Goal: Task Accomplishment & Management: Manage account settings

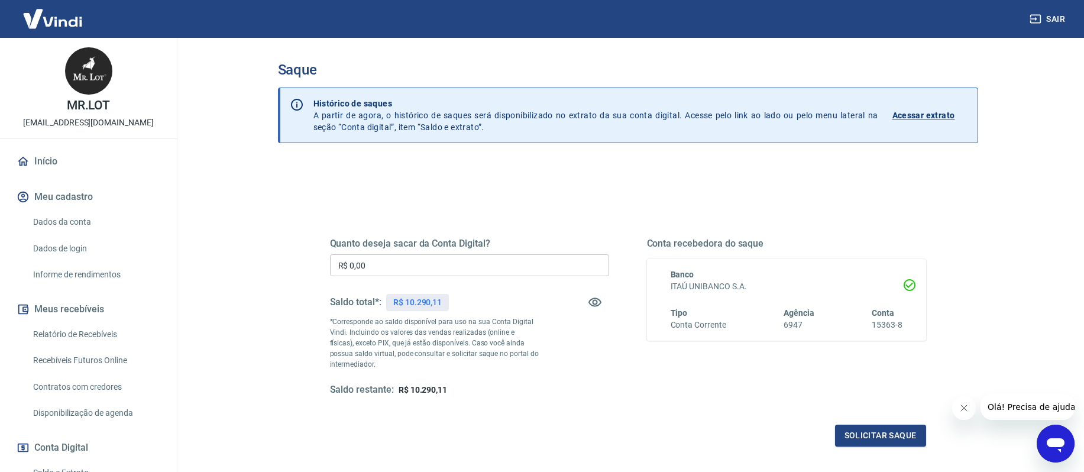
click at [909, 114] on p "Acessar extrato" at bounding box center [923, 115] width 63 height 12
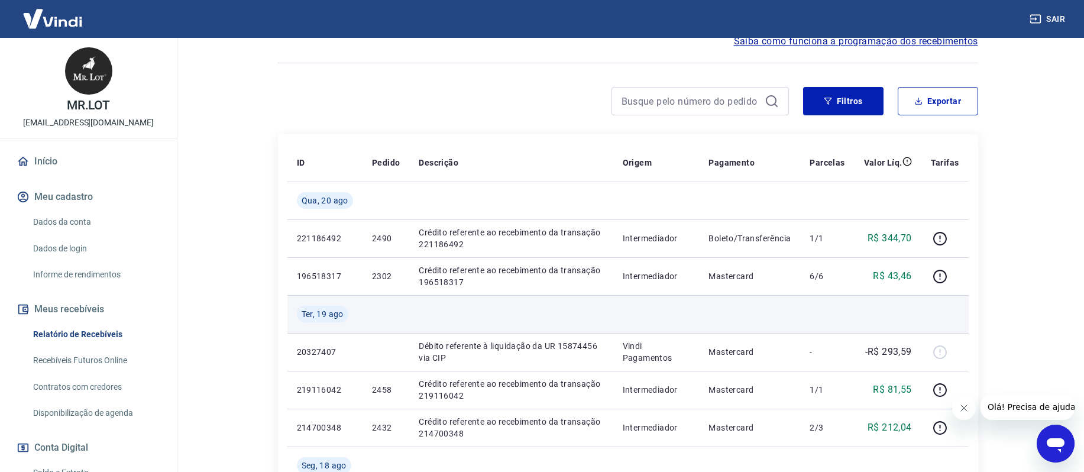
scroll to position [59, 0]
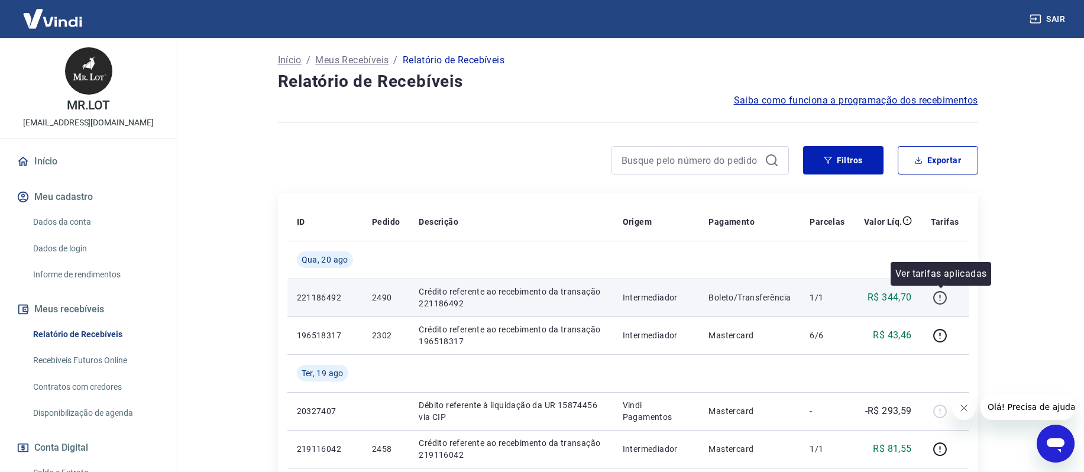
click at [943, 296] on icon "button" at bounding box center [939, 297] width 15 height 15
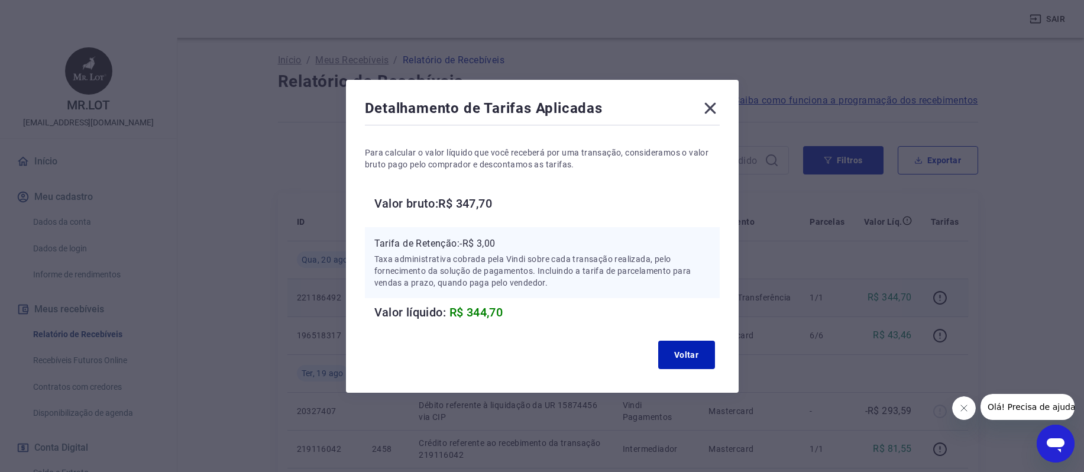
click at [714, 109] on icon at bounding box center [709, 107] width 11 height 11
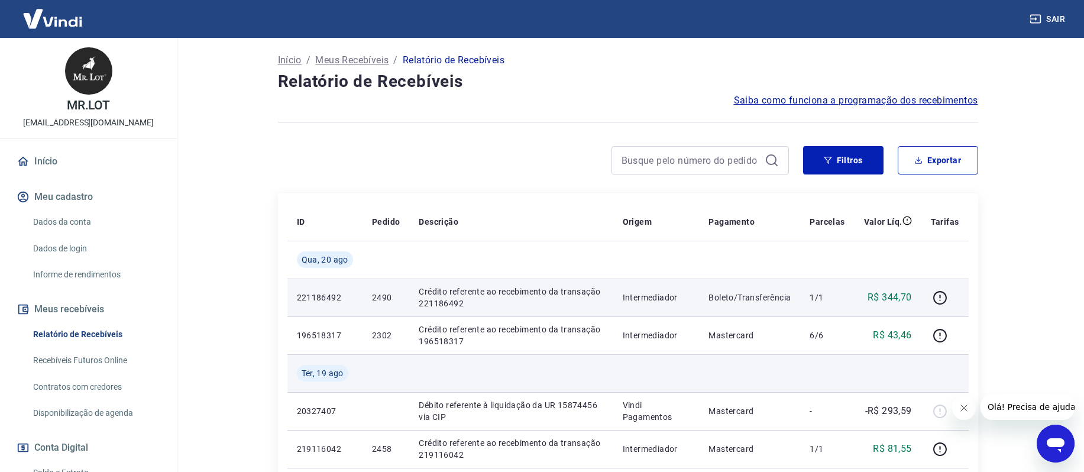
scroll to position [0, 0]
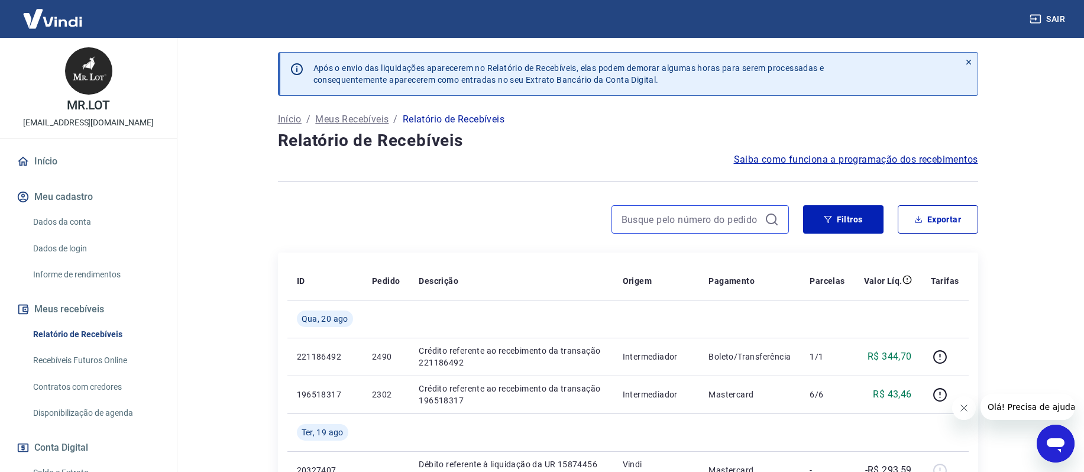
click at [689, 225] on input at bounding box center [690, 219] width 138 height 18
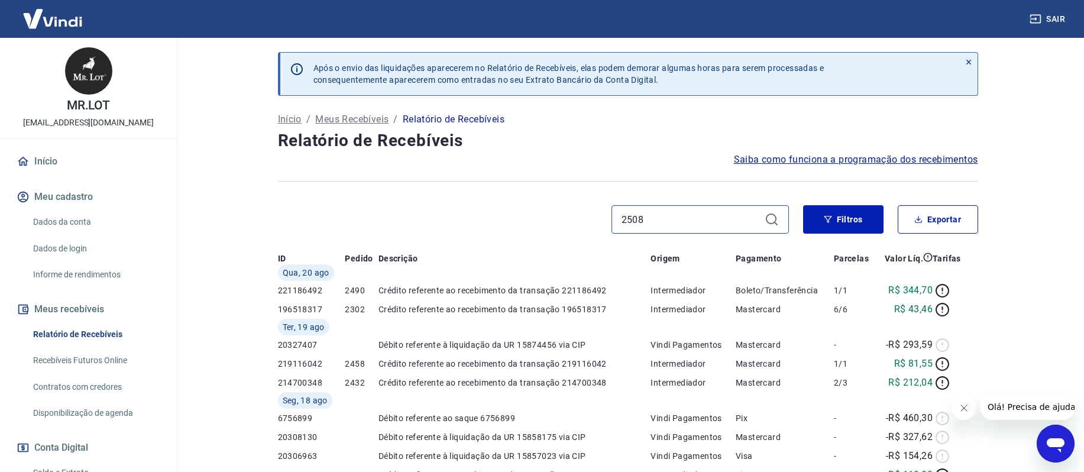
type input "2508"
click at [773, 218] on icon at bounding box center [771, 219] width 14 height 14
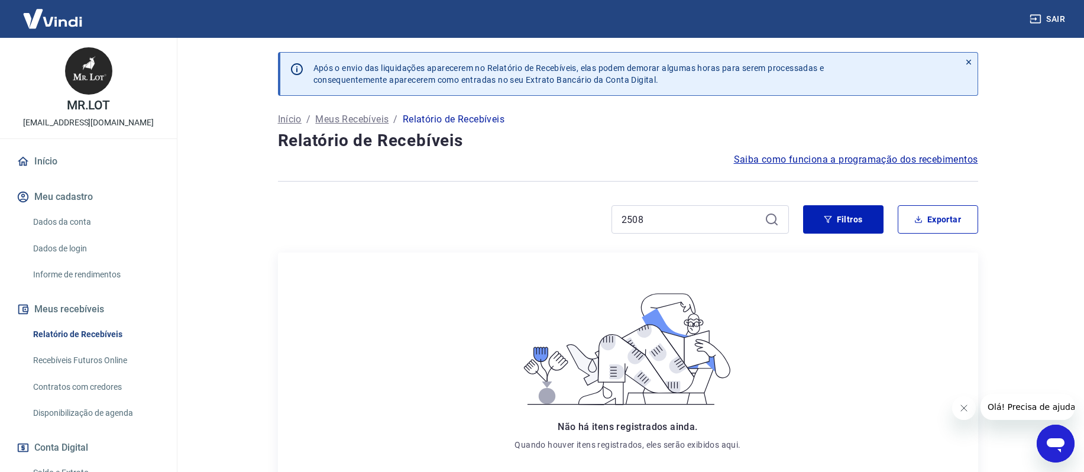
click at [773, 218] on icon at bounding box center [771, 219] width 14 height 14
